Goal: Task Accomplishment & Management: Use online tool/utility

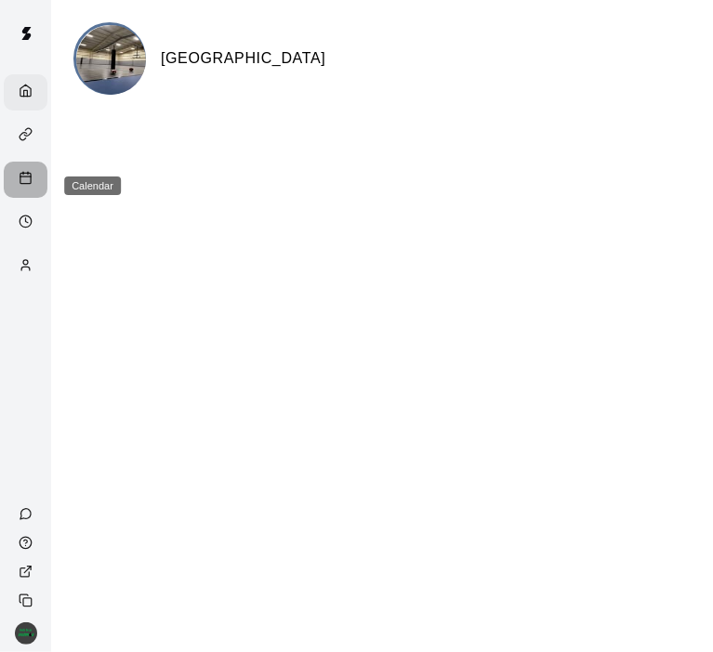
click at [26, 181] on icon "Calendar" at bounding box center [26, 178] width 14 height 14
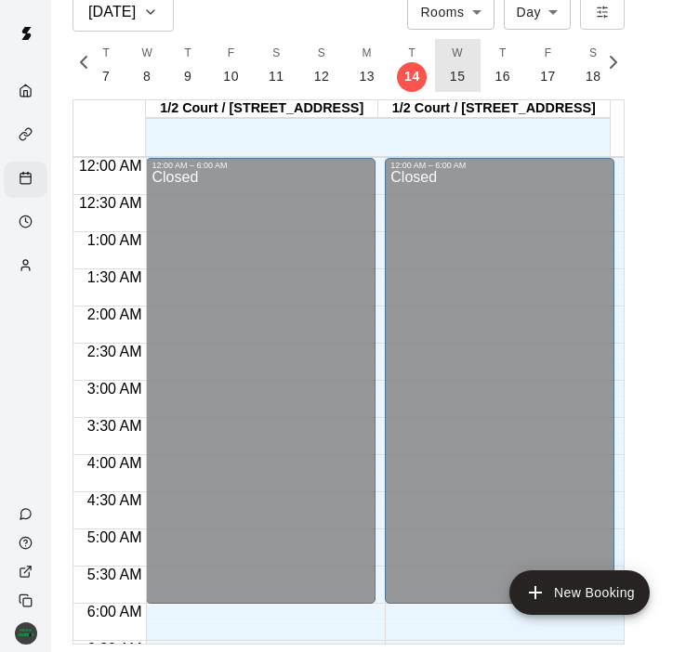
click at [441, 79] on button "W 15" at bounding box center [458, 65] width 46 height 53
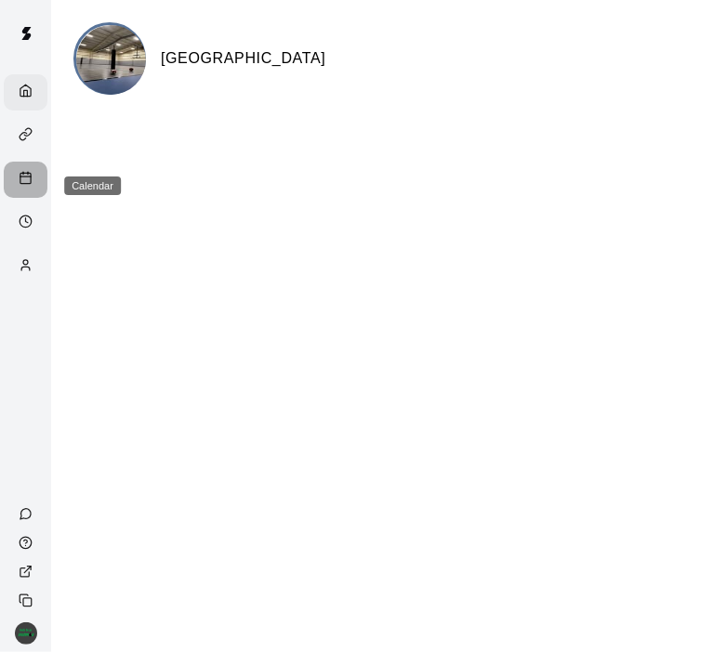
click at [28, 175] on line "Calendar" at bounding box center [28, 173] width 0 height 3
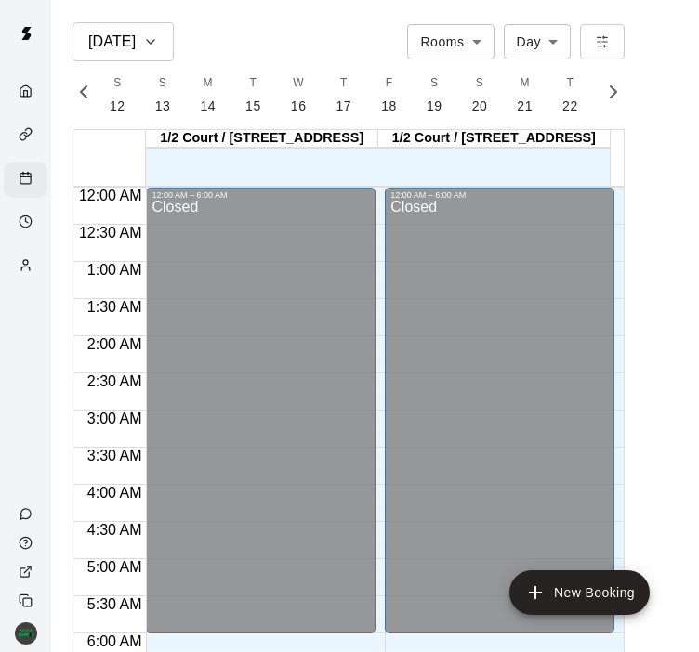
scroll to position [713, 0]
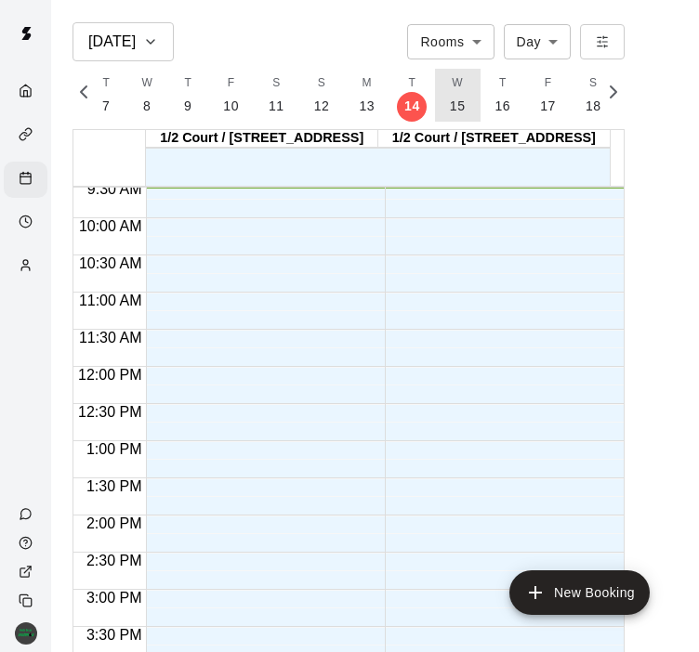
click at [456, 98] on p "15" at bounding box center [458, 107] width 16 height 20
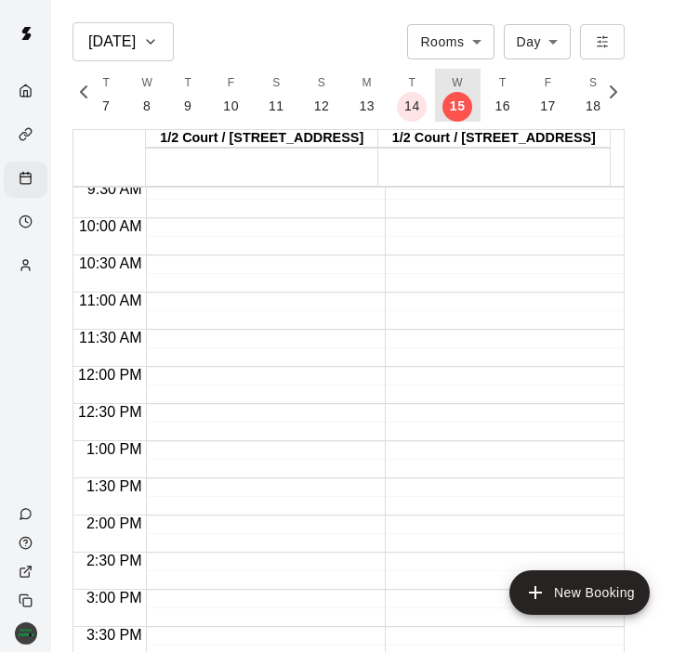
scroll to position [0, 7887]
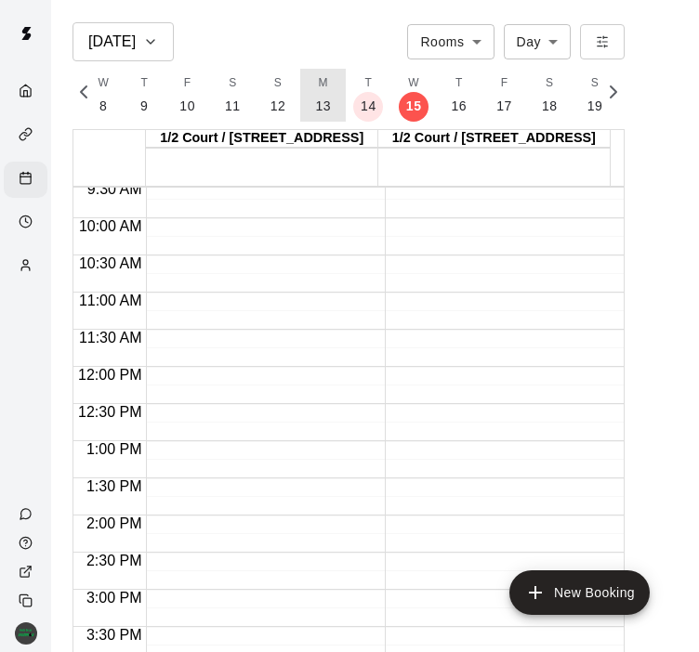
click at [324, 103] on button "M 13" at bounding box center [323, 95] width 46 height 53
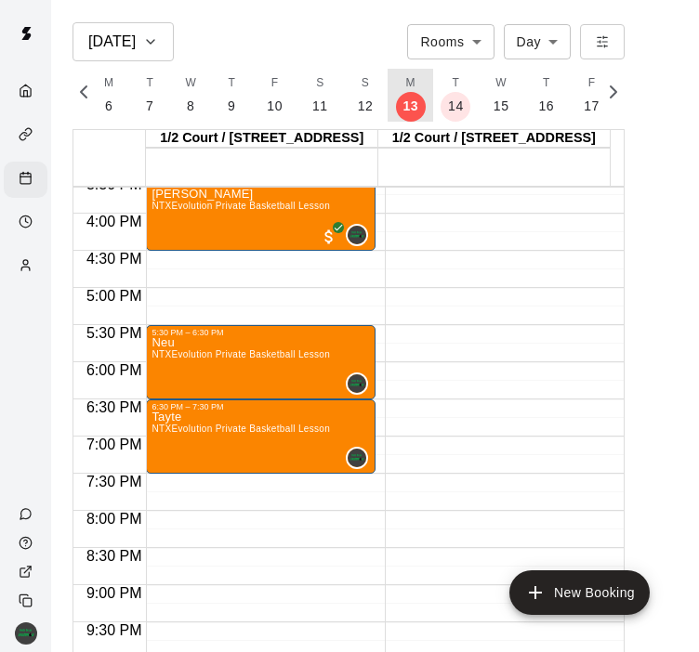
scroll to position [1165, 0]
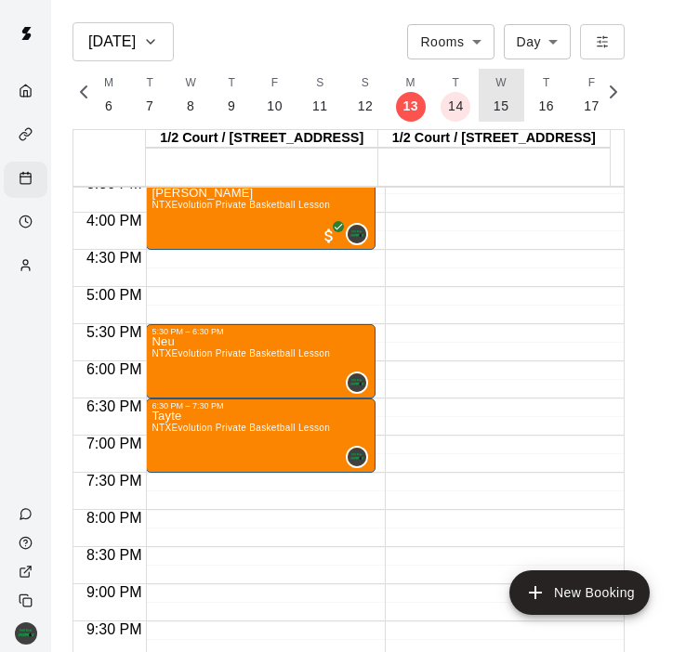
click at [500, 112] on p "15" at bounding box center [502, 107] width 16 height 20
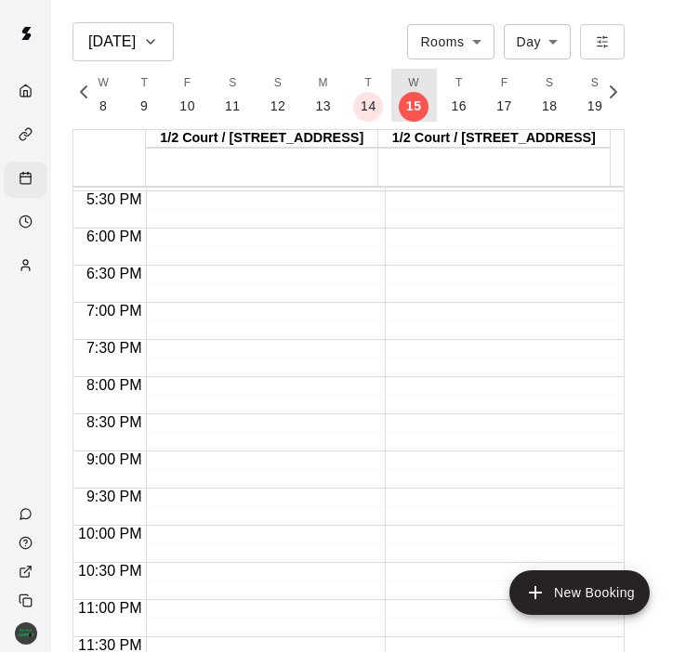
scroll to position [30, 0]
